Goal: Transaction & Acquisition: Purchase product/service

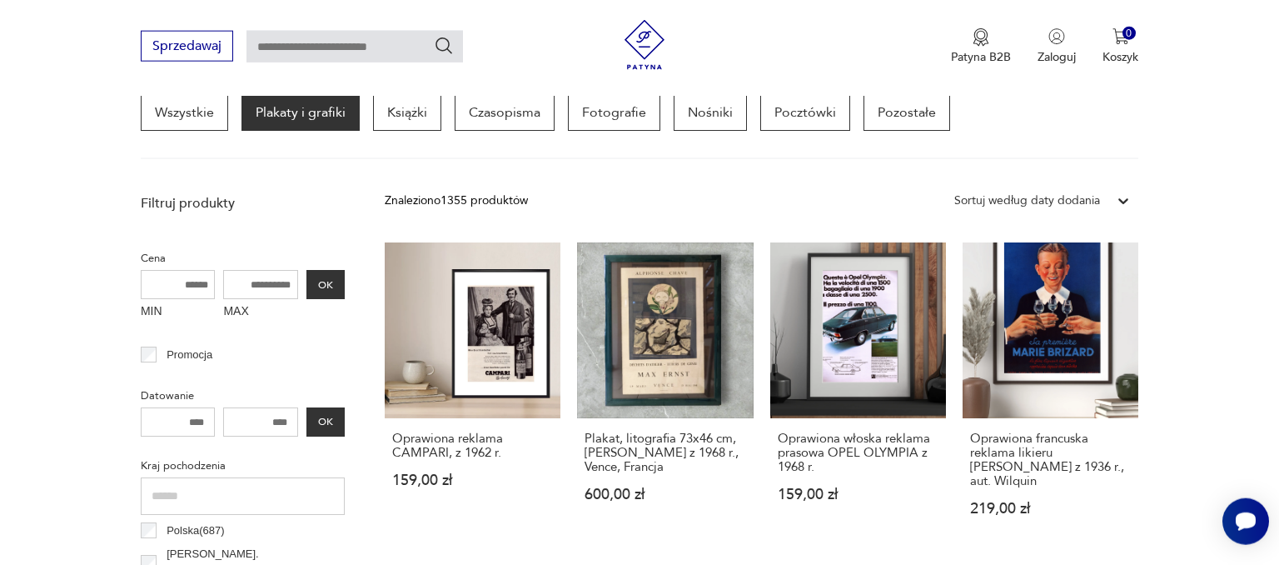
scroll to position [464, 0]
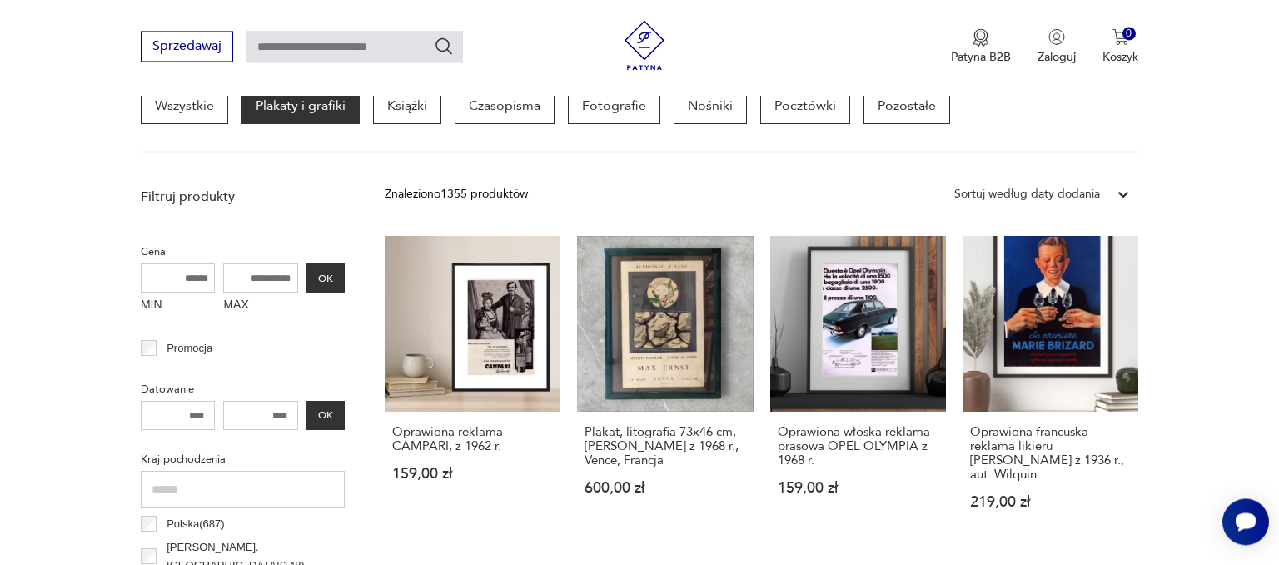
click at [263, 263] on input "MAX" at bounding box center [260, 277] width 75 height 29
type input "***"
click at [327, 283] on button "OK" at bounding box center [325, 277] width 38 height 29
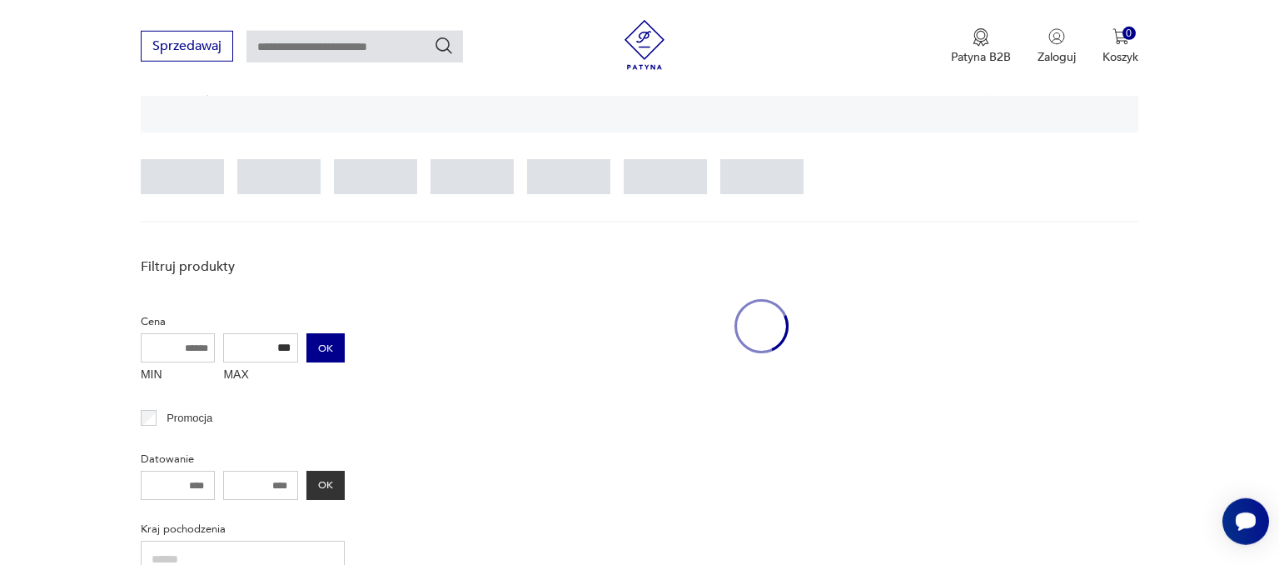
scroll to position [391, 0]
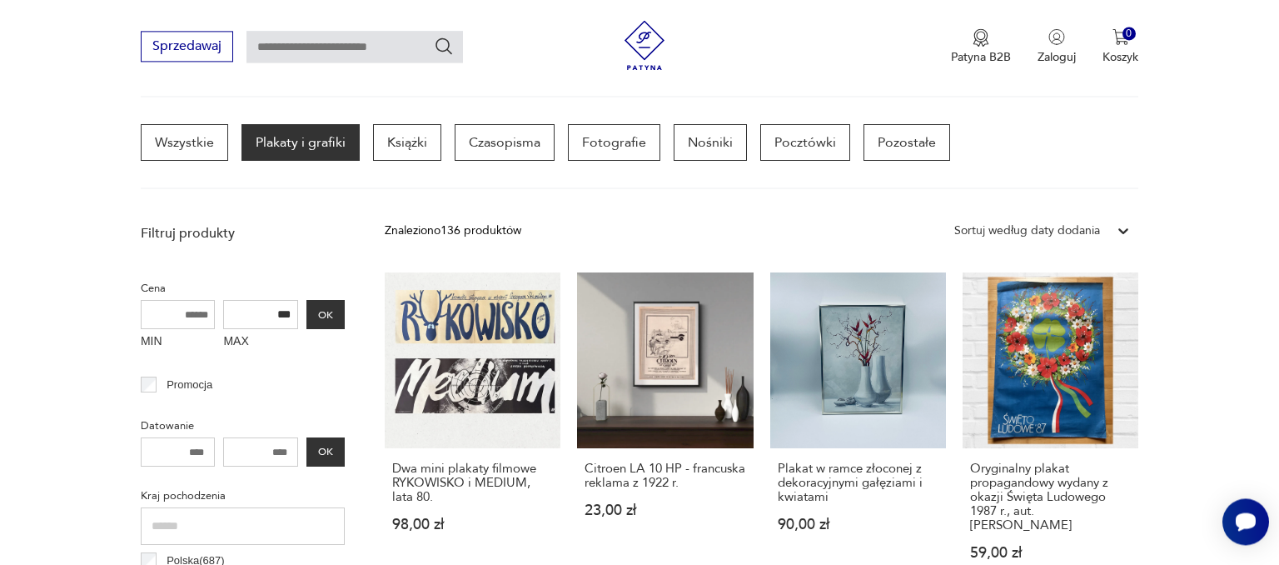
scroll to position [435, 0]
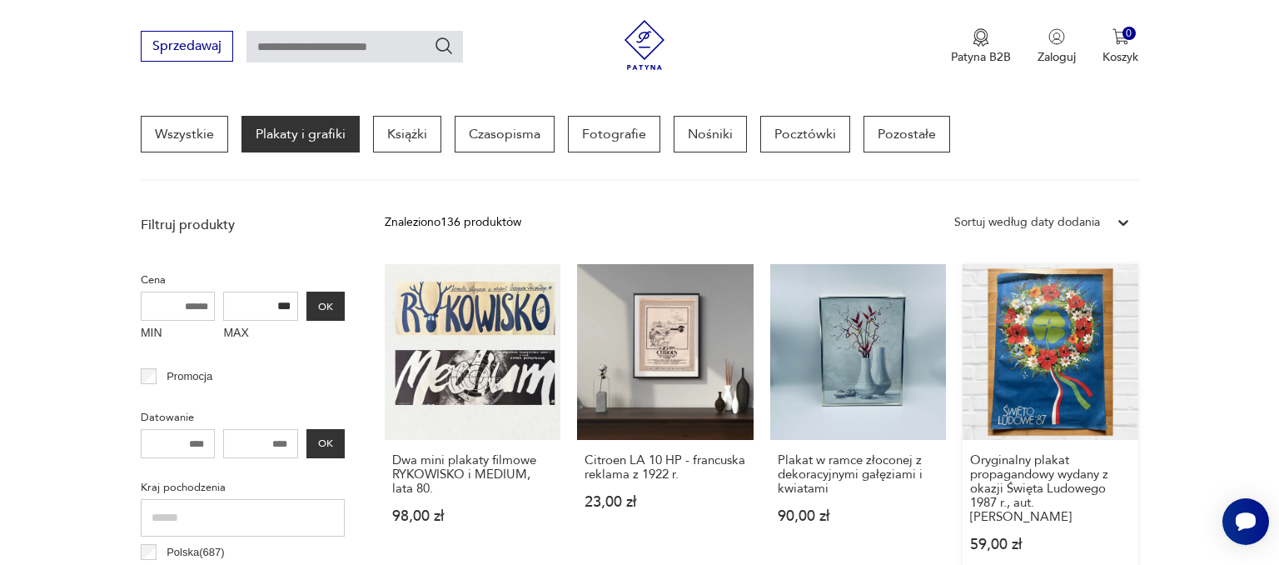
click at [1025, 360] on link "Oryginalny plakat propagandowy wydany z okazji Święta Ludowego 1987 r., aut. Wa…" at bounding box center [1051, 424] width 176 height 320
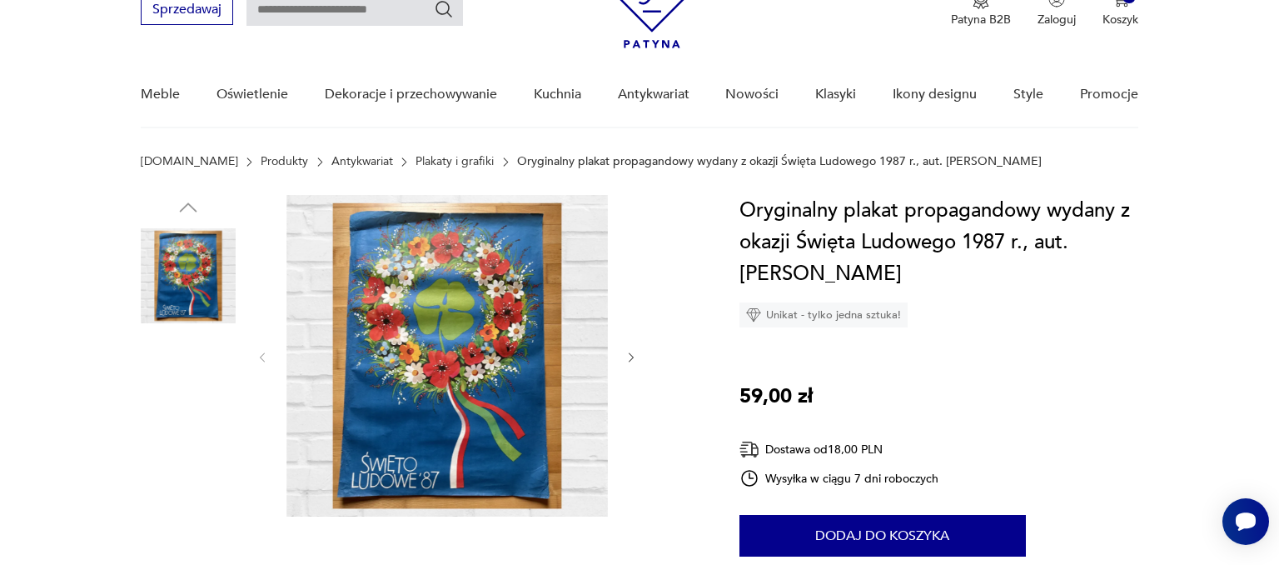
scroll to position [87, 0]
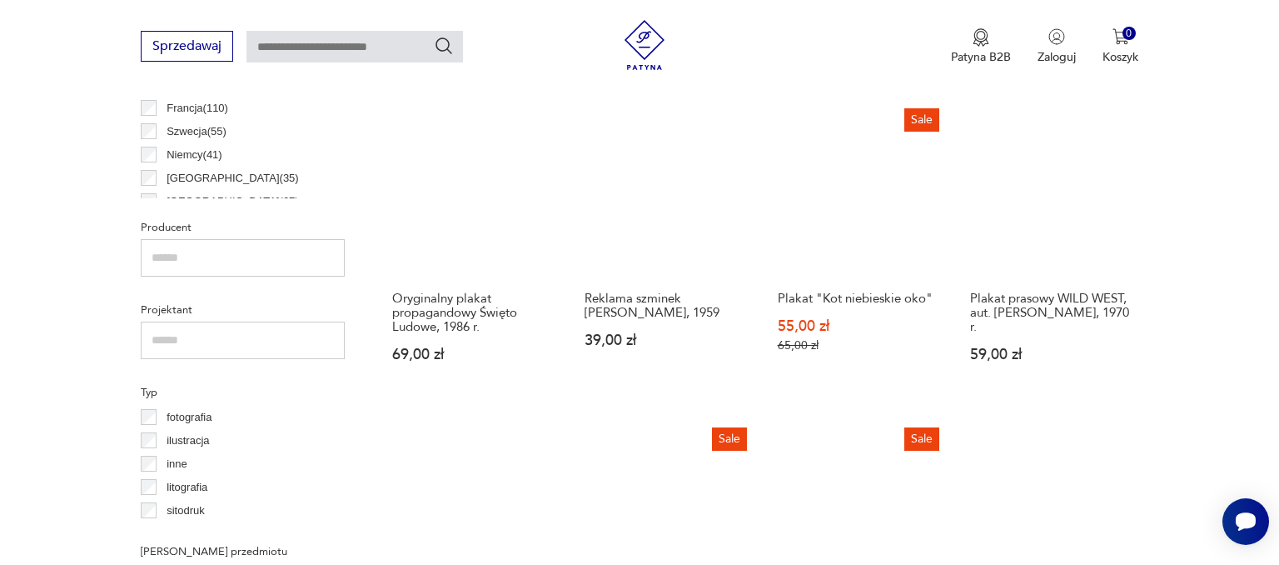
scroll to position [988, 0]
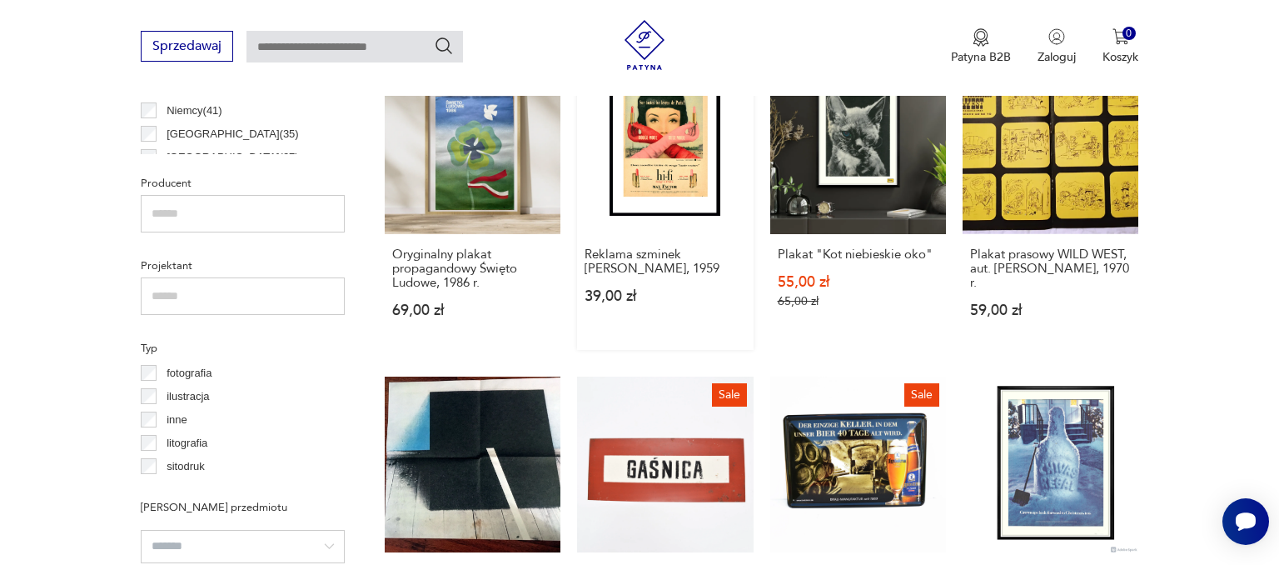
click at [658, 163] on link "Reklama szminek MAX FACTOR, 1959 39,00 zł" at bounding box center [665, 202] width 176 height 291
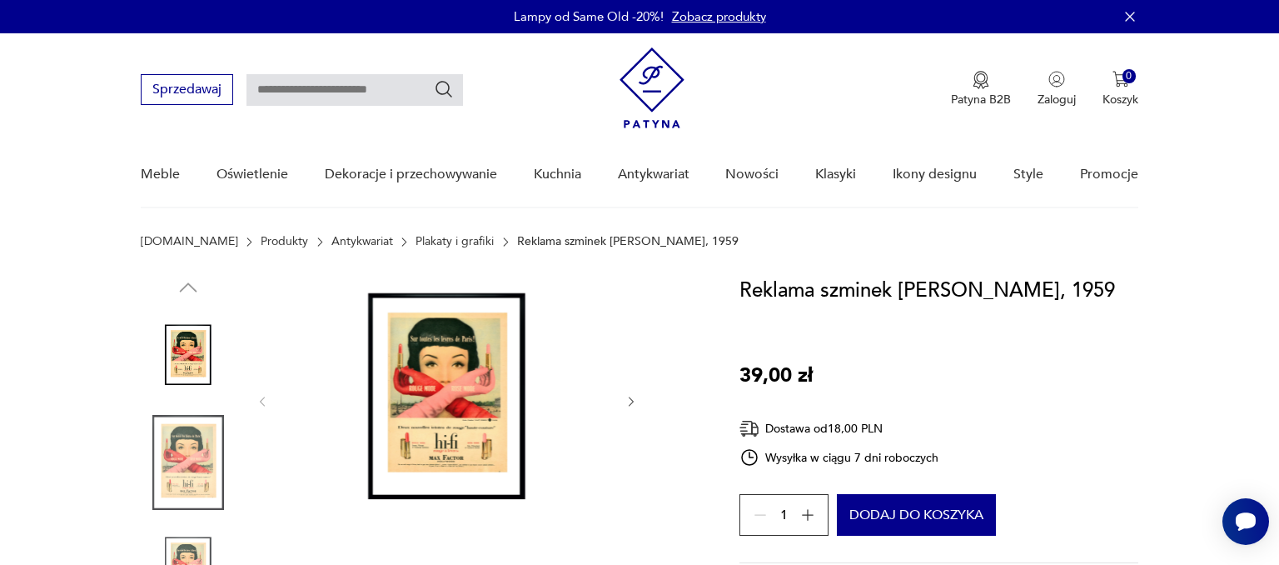
click at [428, 405] on img at bounding box center [446, 400] width 321 height 250
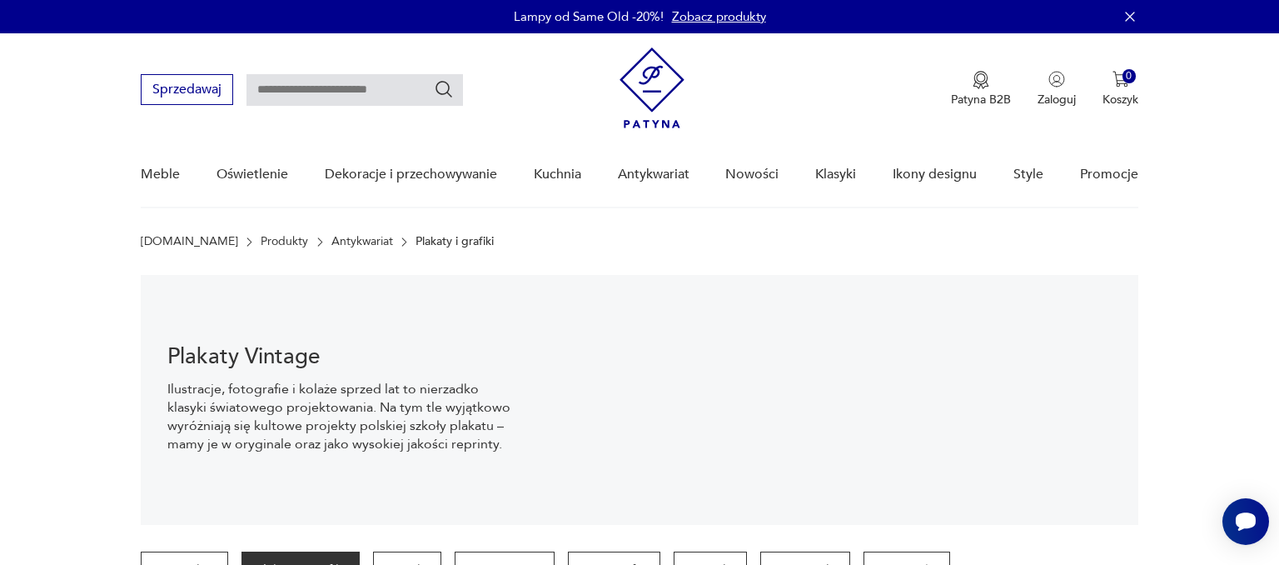
scroll to position [259, 0]
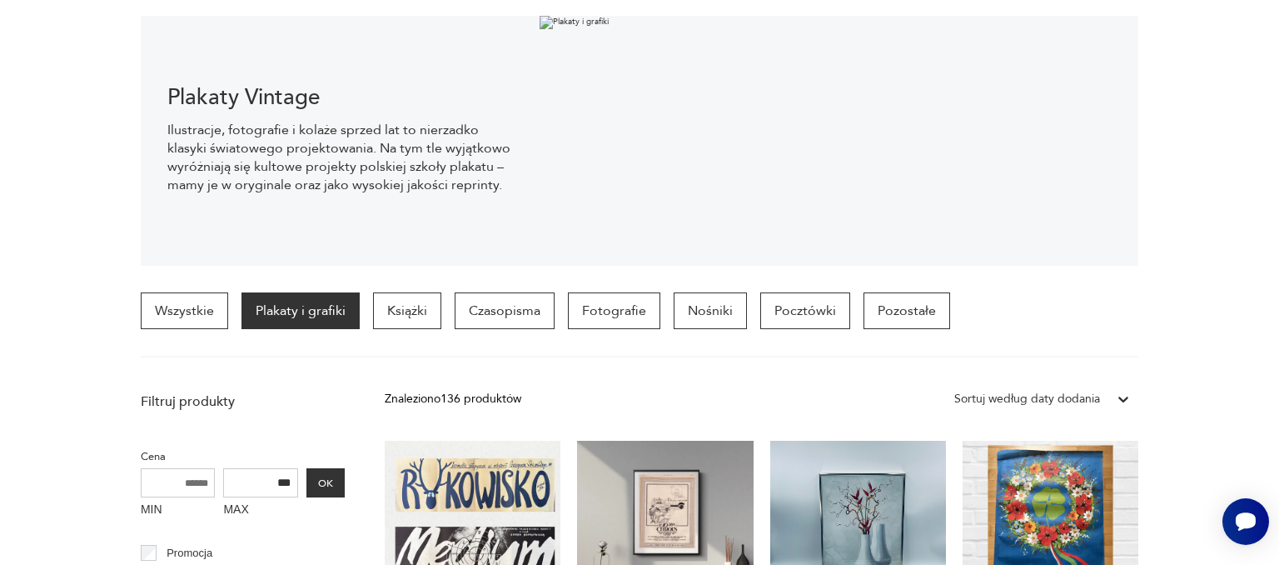
click at [1278, 326] on section "Wszystkie Plakaty i grafiki Książki Czasopisma Fotografie Nośniki Pocztówki Poz…" at bounding box center [639, 324] width 1279 height 65
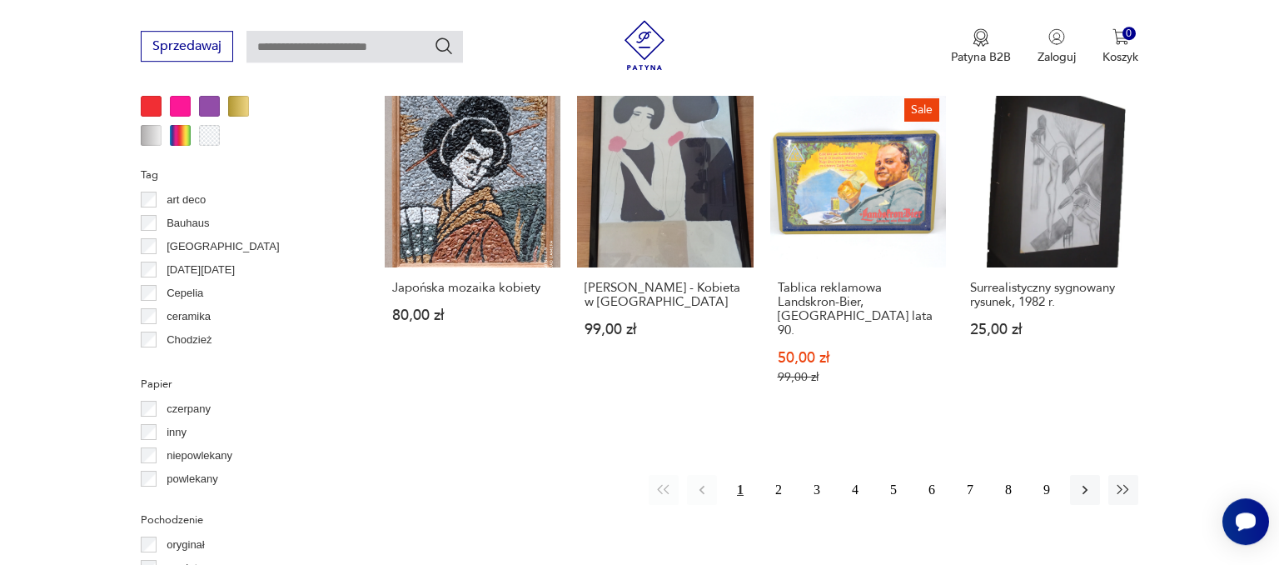
scroll to position [1626, 0]
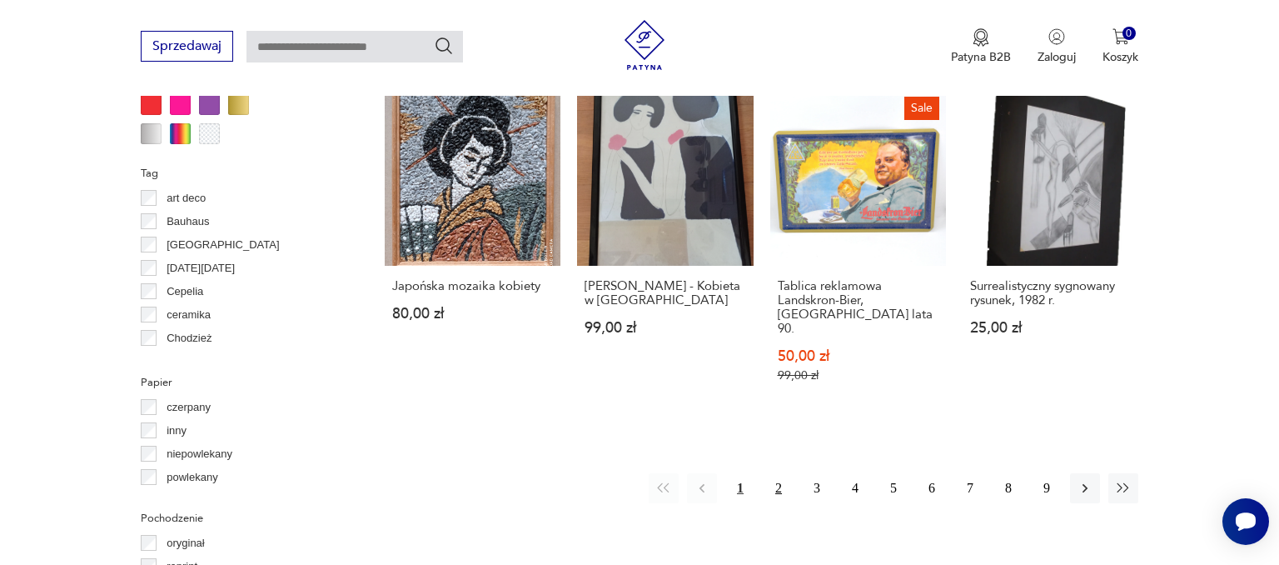
click at [781, 473] on button "2" at bounding box center [779, 488] width 30 height 30
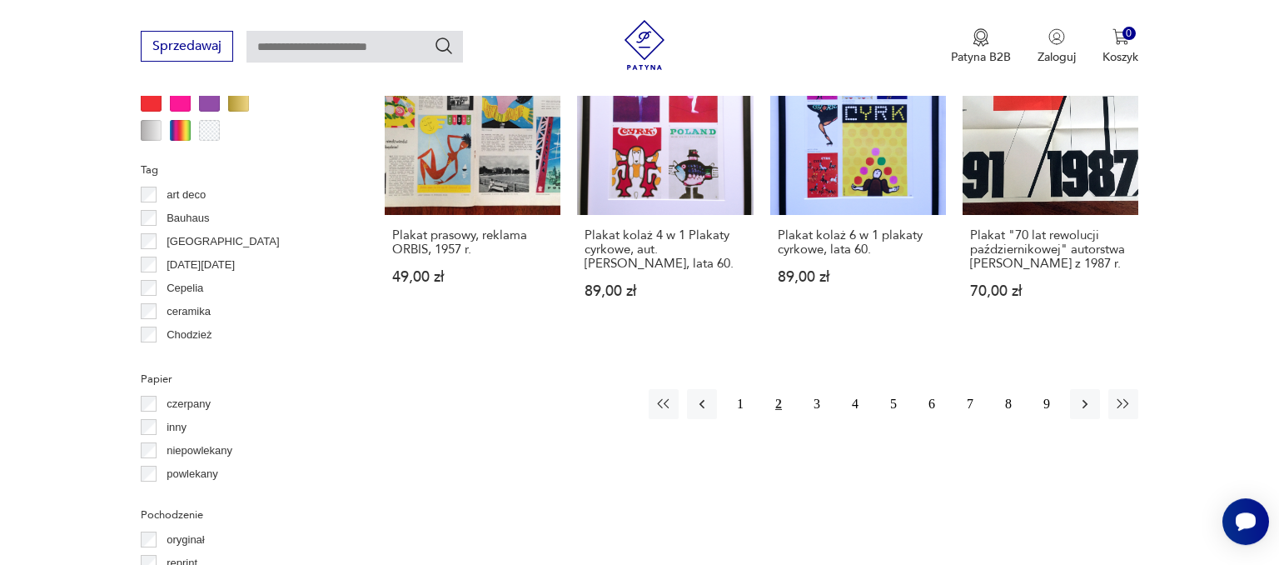
scroll to position [1669, 0]
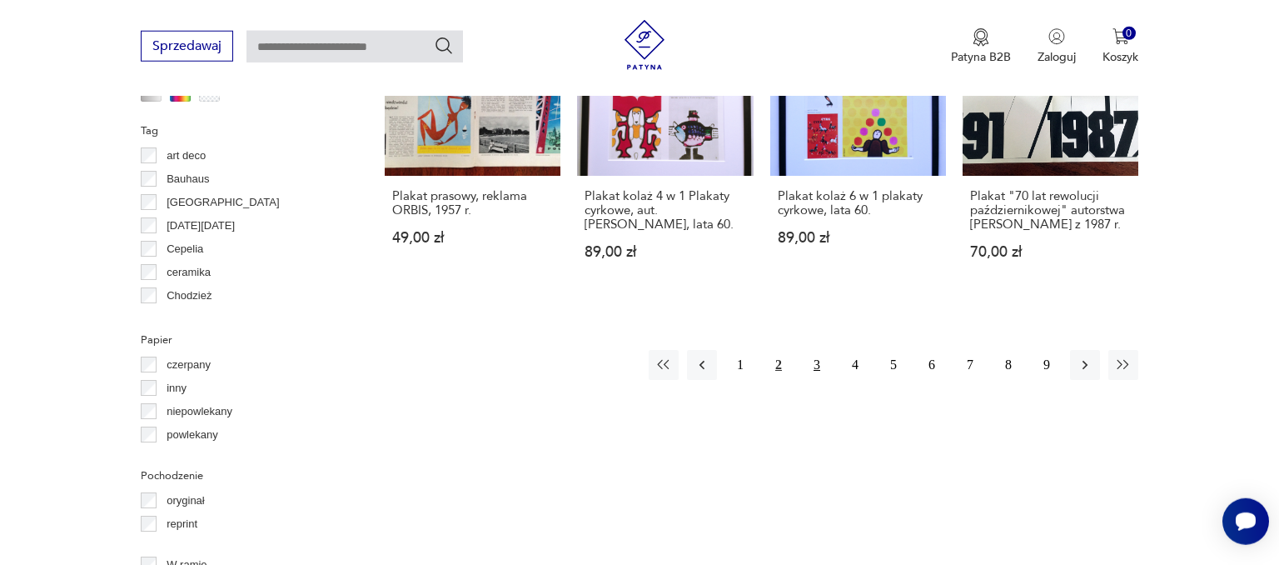
click at [811, 350] on button "3" at bounding box center [817, 365] width 30 height 30
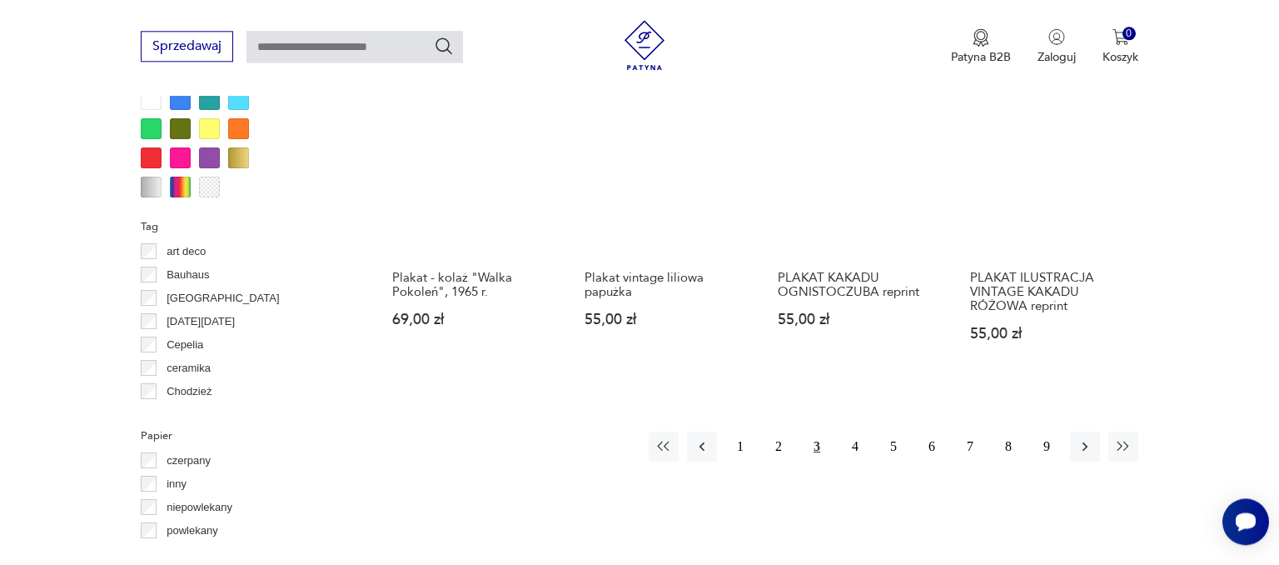
scroll to position [1579, 0]
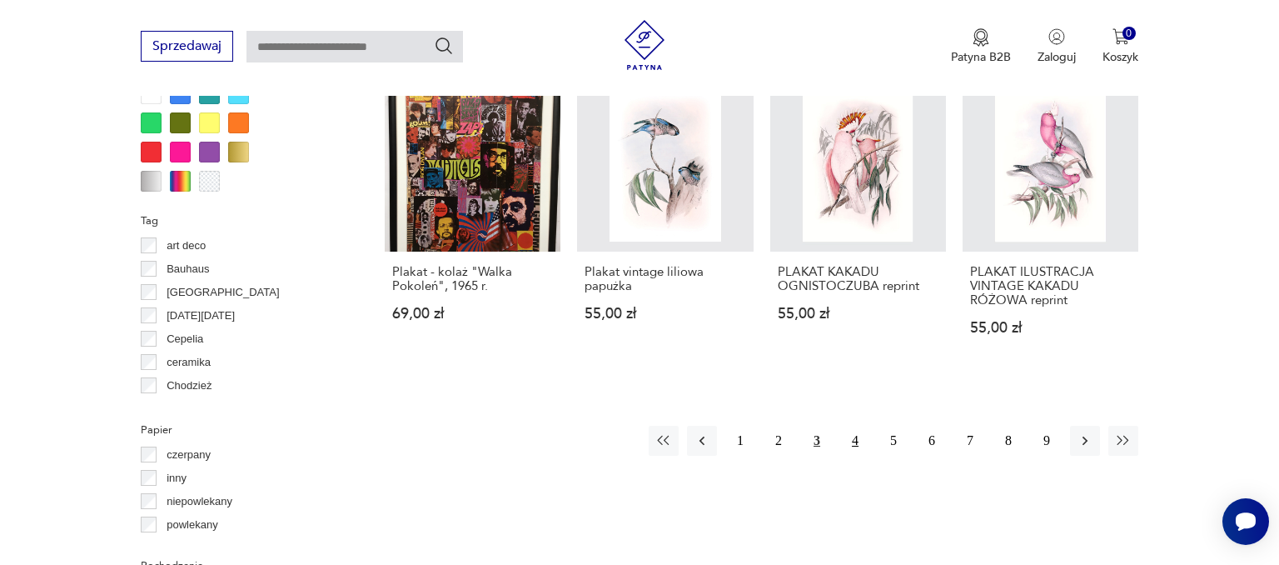
click at [855, 451] on button "4" at bounding box center [855, 440] width 30 height 30
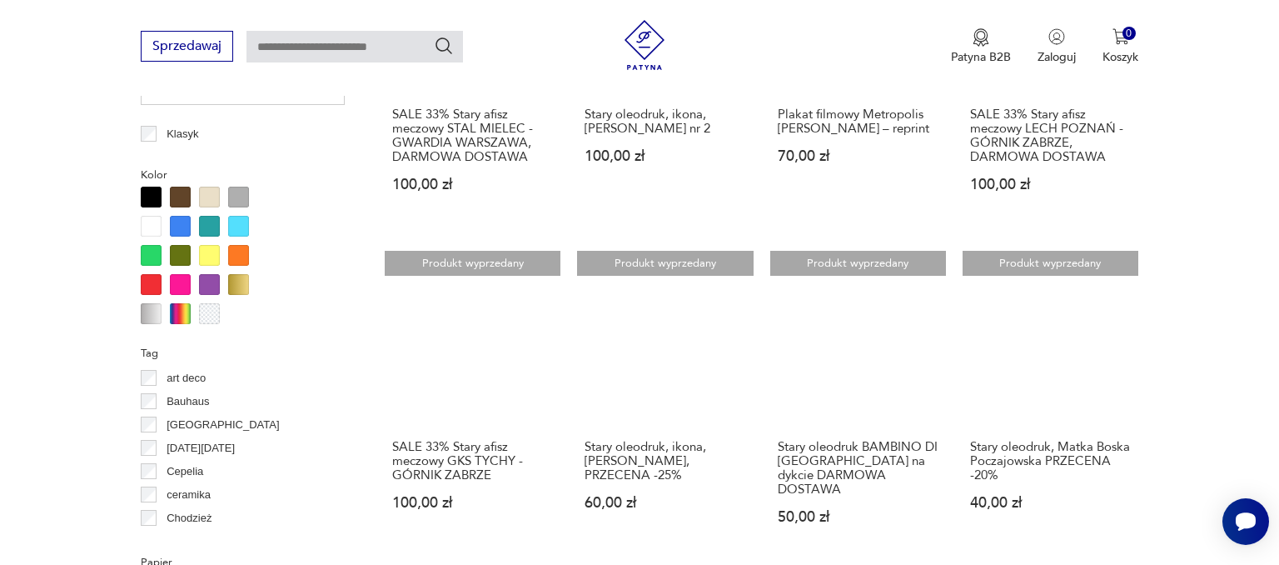
scroll to position [1402, 0]
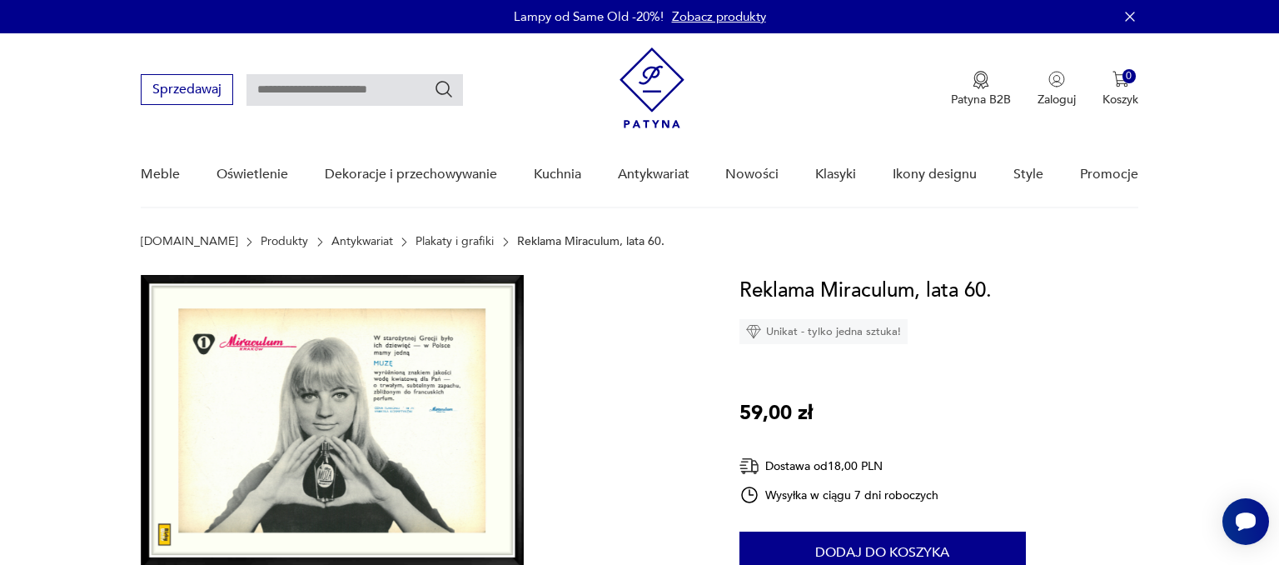
click at [365, 372] on img at bounding box center [332, 421] width 383 height 292
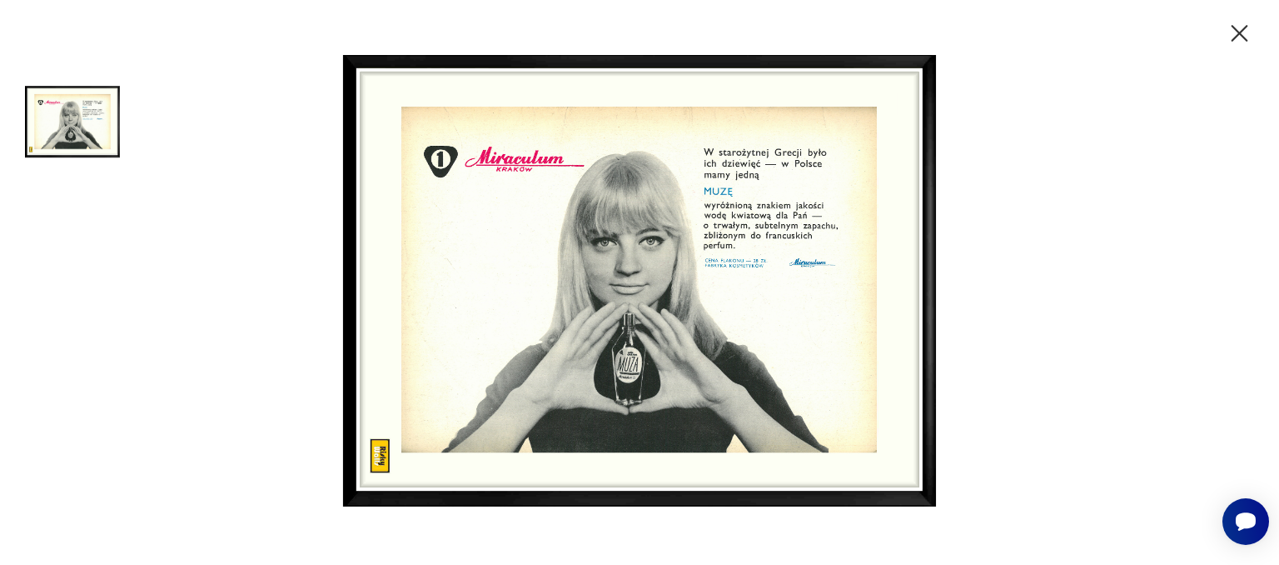
click at [1245, 37] on icon "button" at bounding box center [1239, 33] width 29 height 29
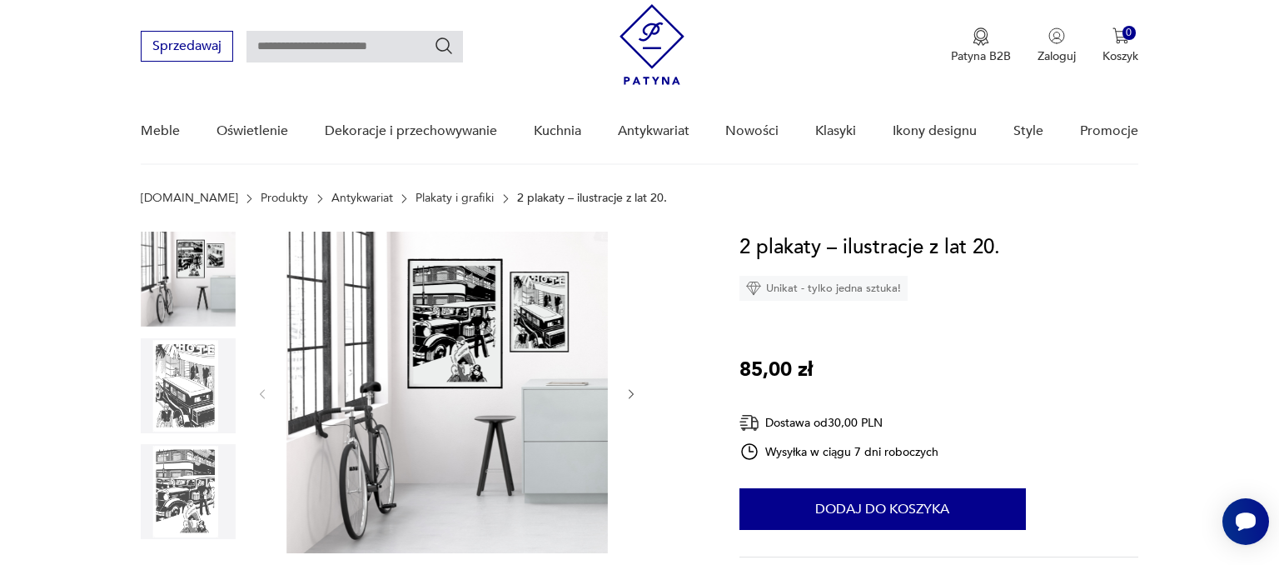
scroll to position [87, 0]
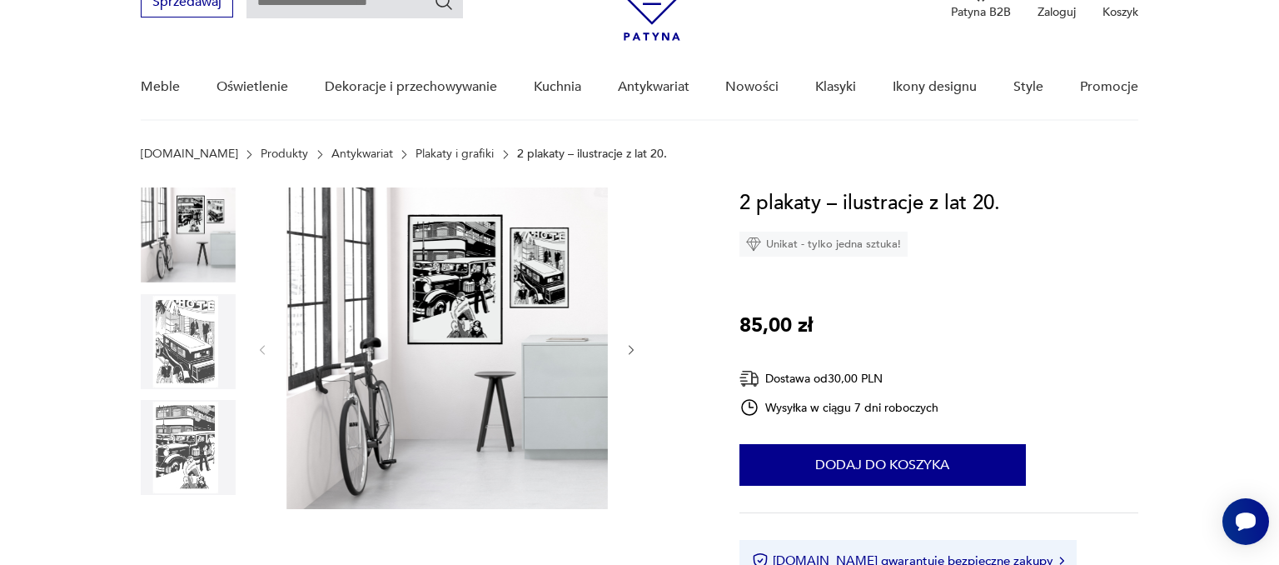
click at [172, 438] on img at bounding box center [188, 447] width 95 height 95
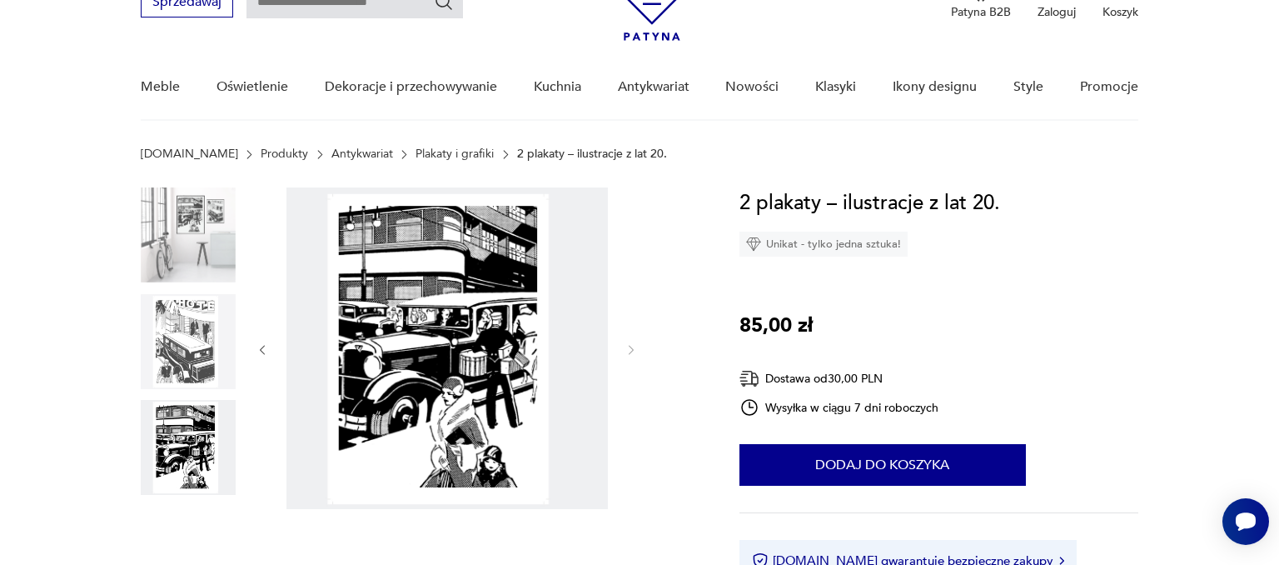
click at [190, 322] on img at bounding box center [188, 341] width 95 height 95
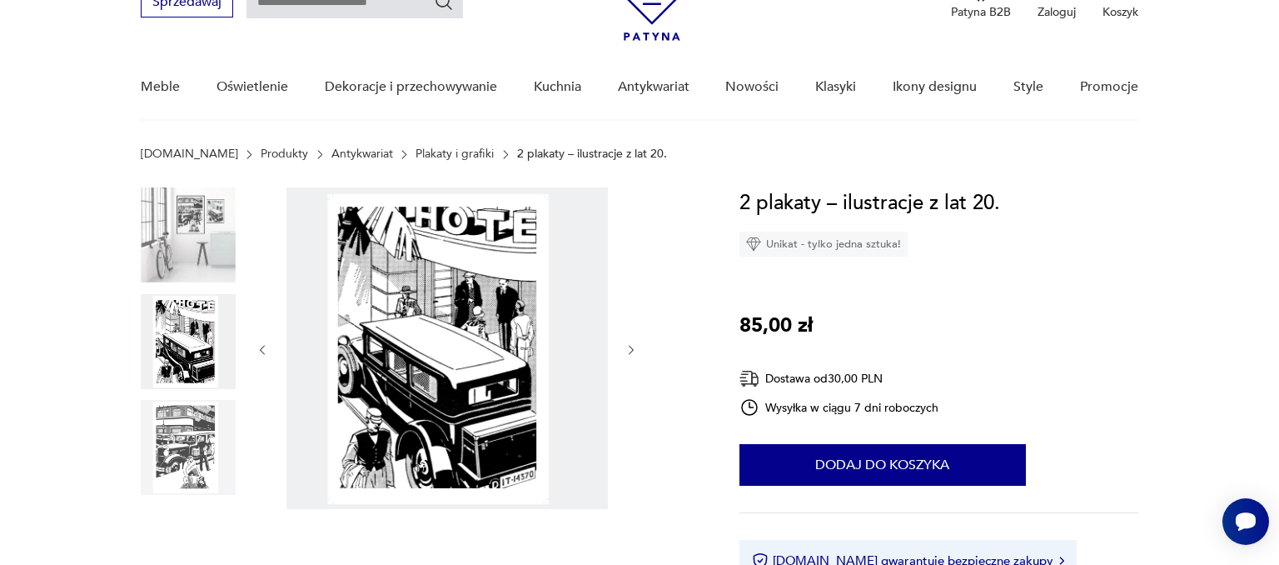
click at [178, 250] on img at bounding box center [188, 234] width 95 height 95
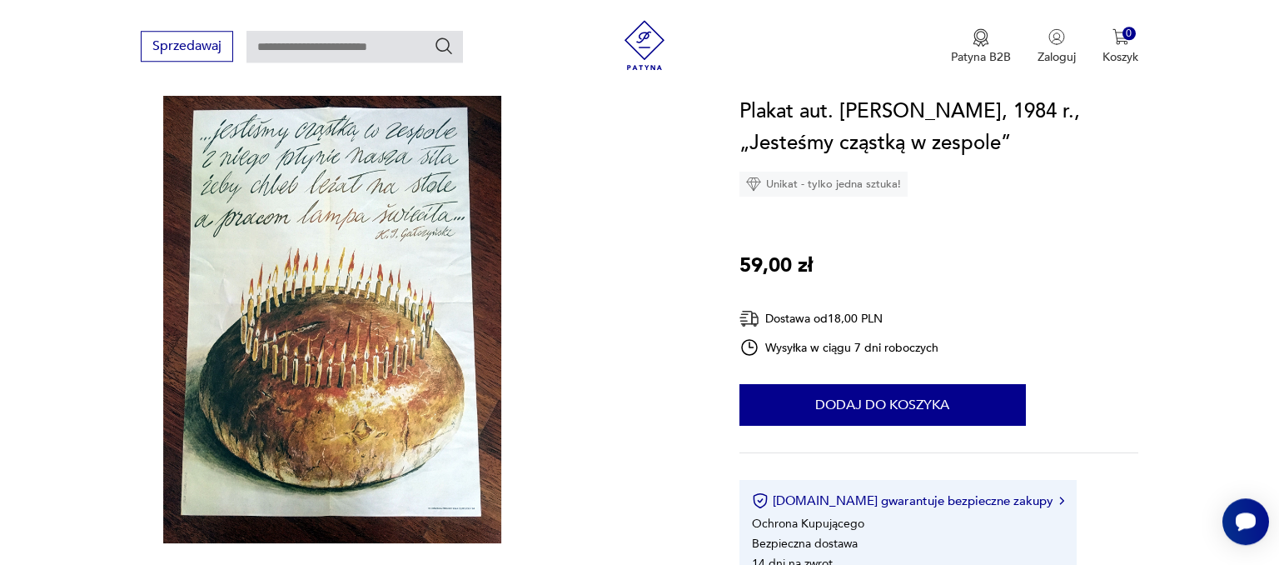
scroll to position [176, 0]
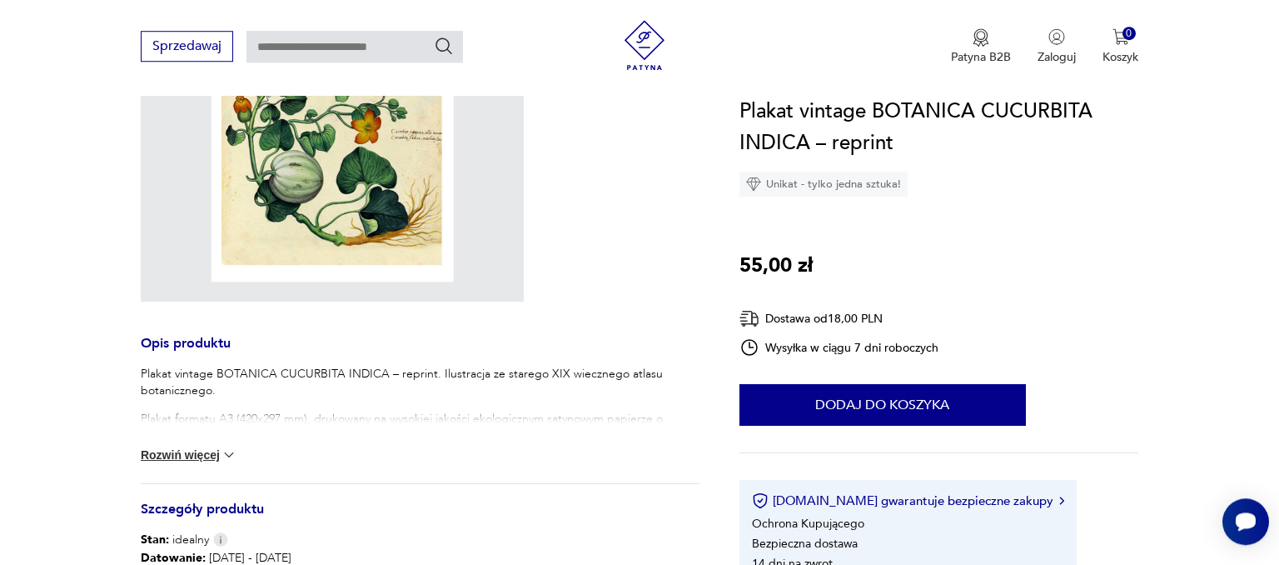
scroll to position [396, 0]
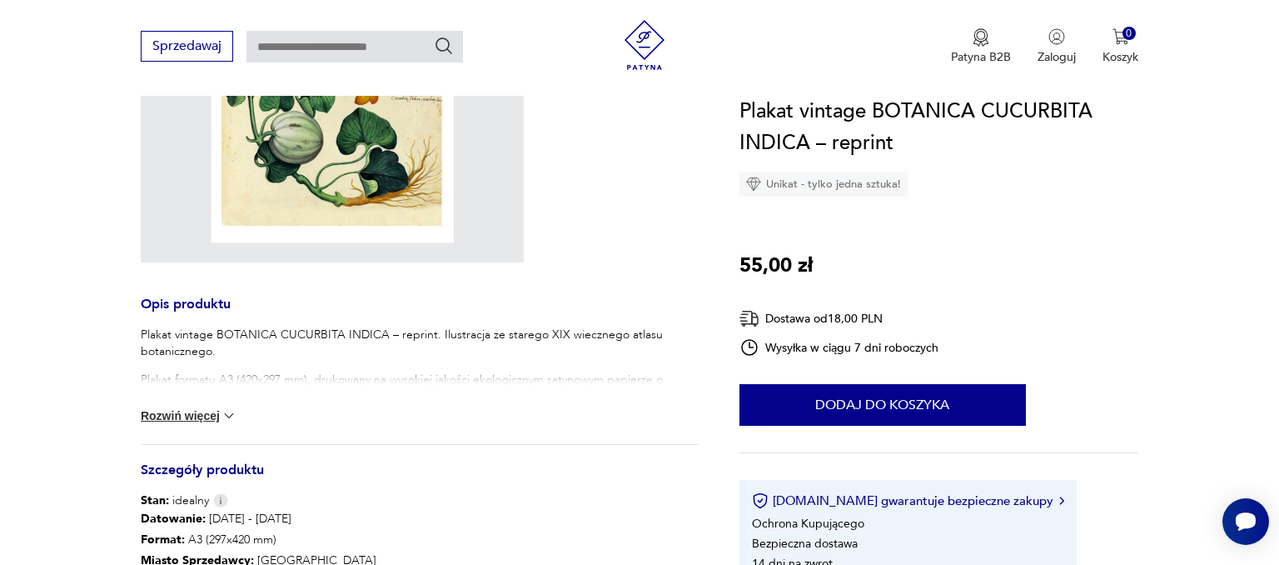
click at [189, 410] on button "Rozwiń więcej" at bounding box center [189, 415] width 97 height 17
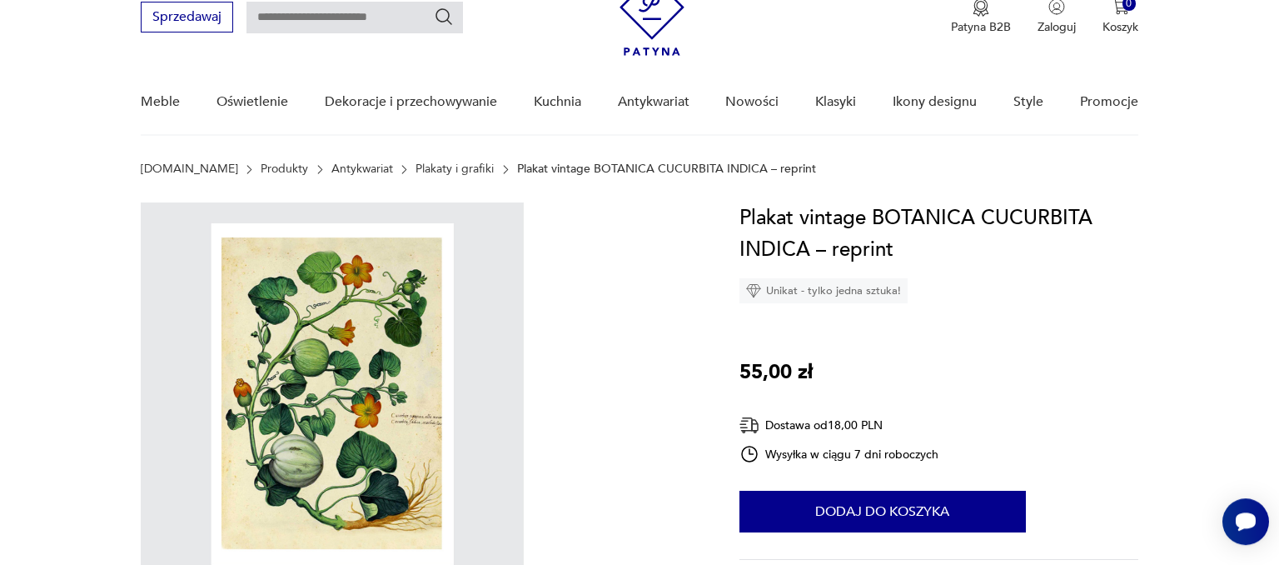
scroll to position [0, 0]
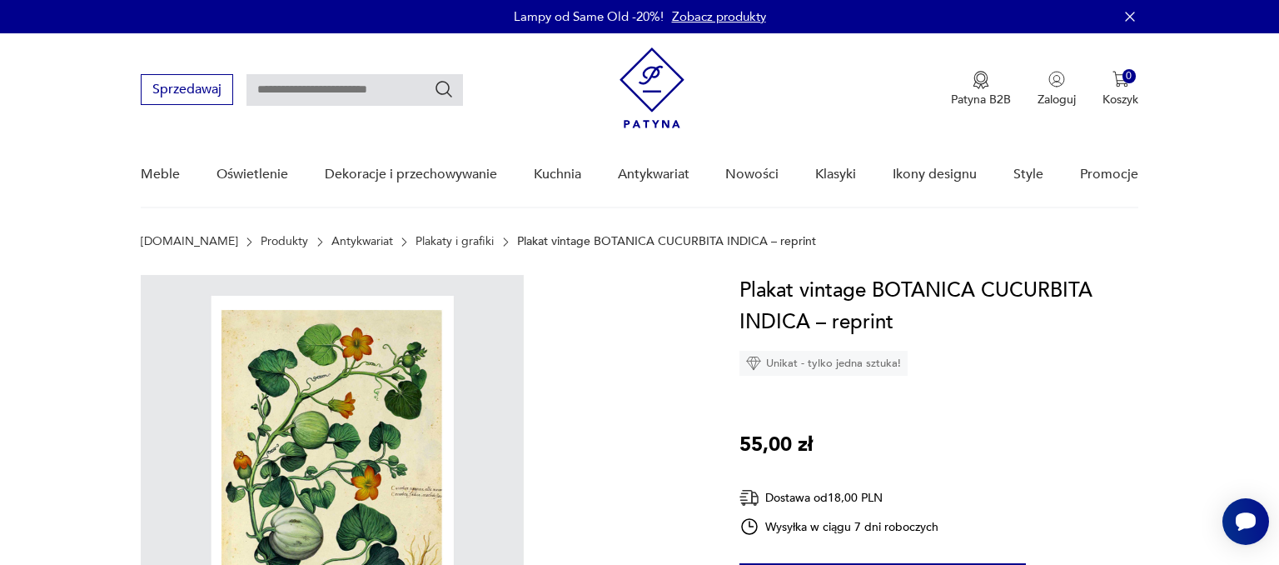
click at [345, 391] on img at bounding box center [332, 466] width 383 height 383
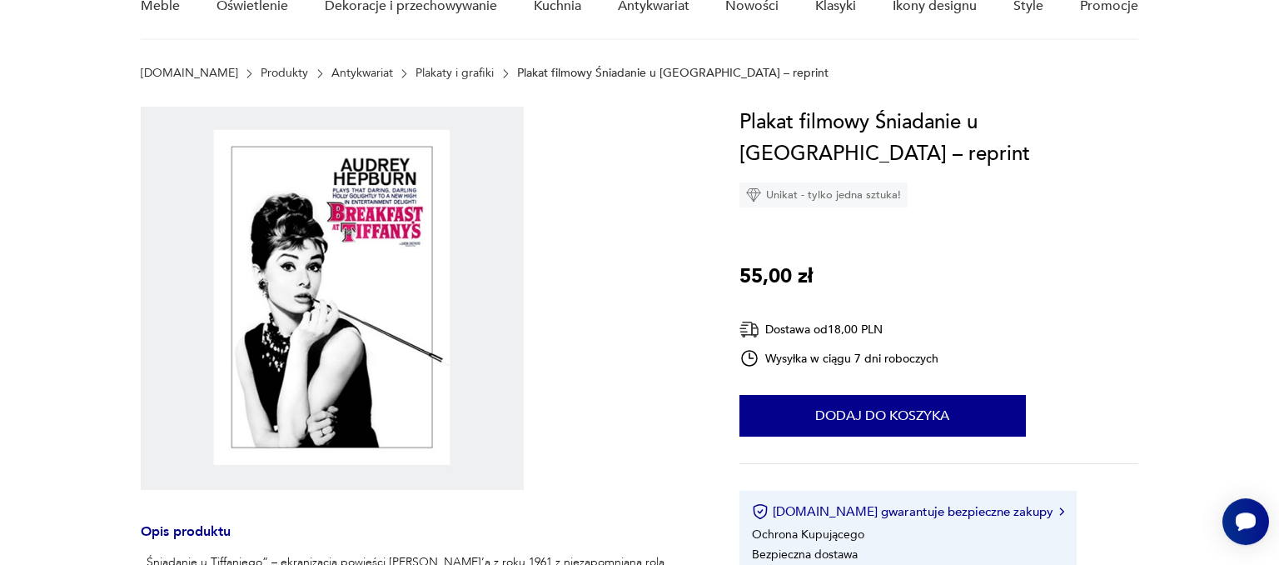
scroll to position [176, 0]
